Goal: Find contact information: Find contact information

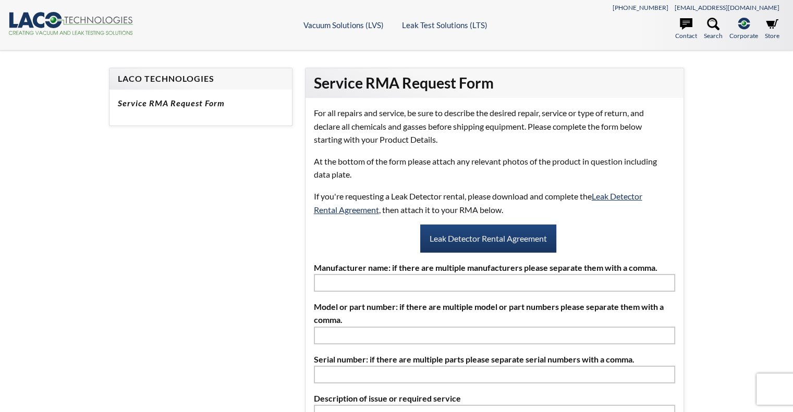
click at [693, 30] on link "Contact" at bounding box center [686, 29] width 22 height 23
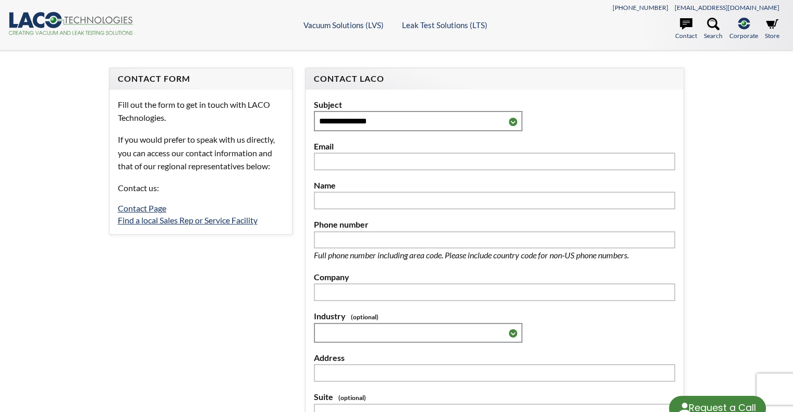
select select "Language Translate Widget"
click at [140, 205] on link "Contact Page" at bounding box center [142, 208] width 48 height 10
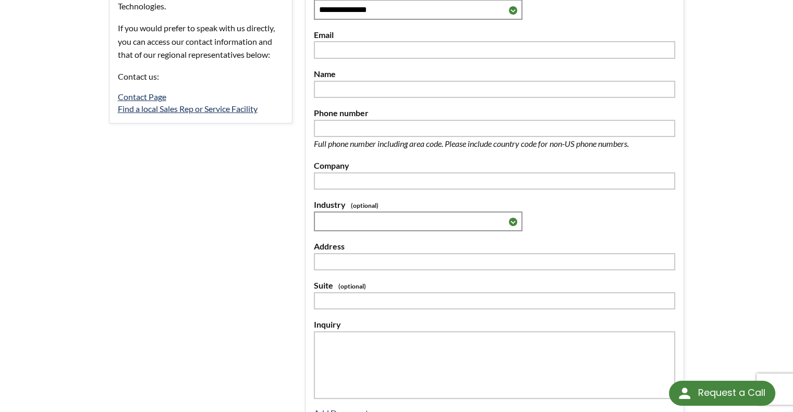
scroll to position [76, 0]
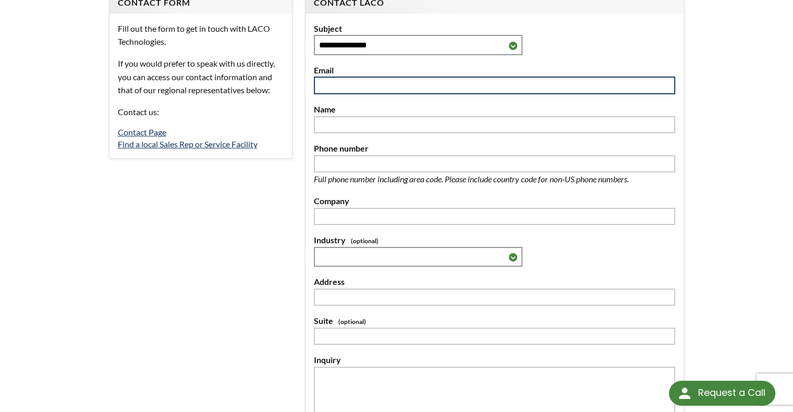
click at [374, 88] on input "text" at bounding box center [495, 86] width 362 height 18
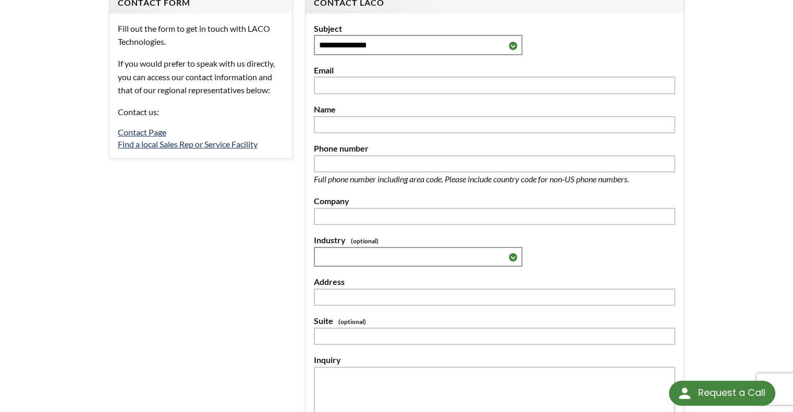
click at [301, 170] on div "**********" at bounding box center [495, 252] width 392 height 520
